Goal: Task Accomplishment & Management: Use online tool/utility

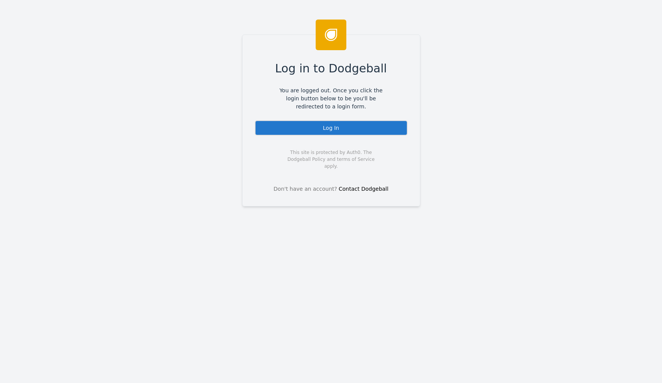
click at [359, 123] on div "Log In" at bounding box center [331, 127] width 153 height 15
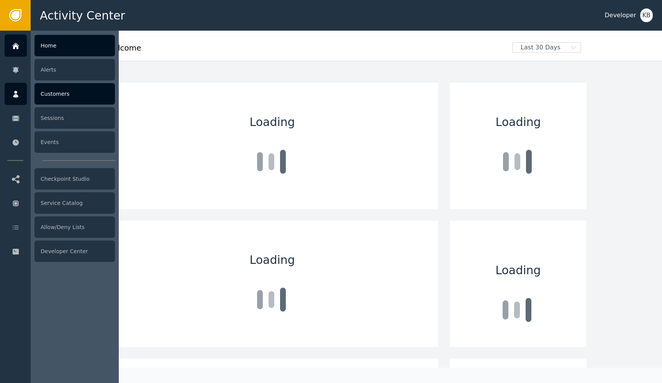
click at [8, 97] on div at bounding box center [16, 94] width 22 height 22
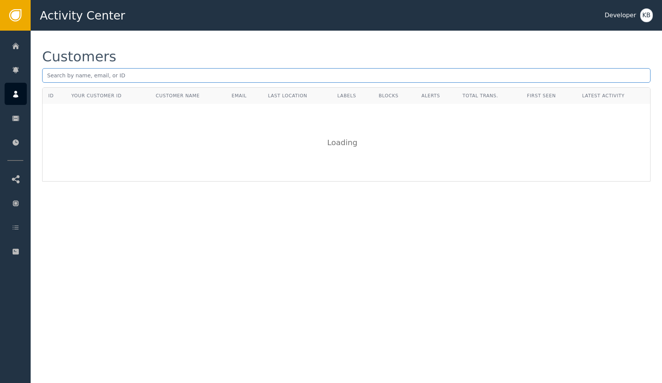
click at [149, 77] on input "text" at bounding box center [346, 75] width 609 height 15
paste input "[EMAIL_ADDRESS][DOMAIN_NAME]"
type input "[EMAIL_ADDRESS][DOMAIN_NAME]"
